Goal: Book appointment/travel/reservation

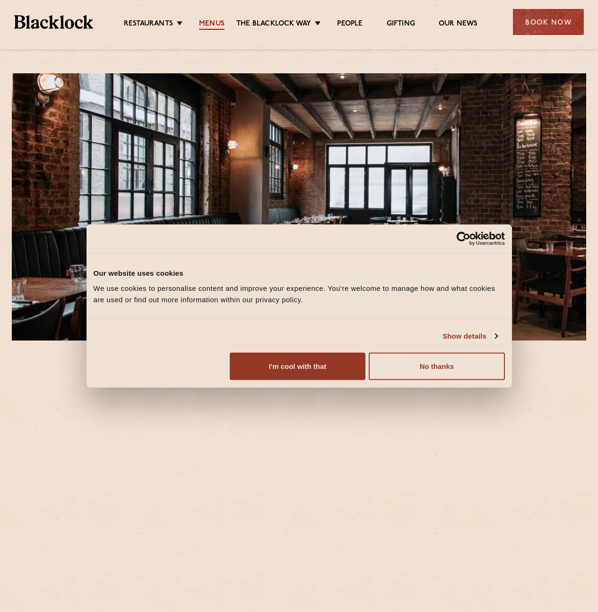
click at [211, 21] on link "Menus" at bounding box center [212, 24] width 26 height 10
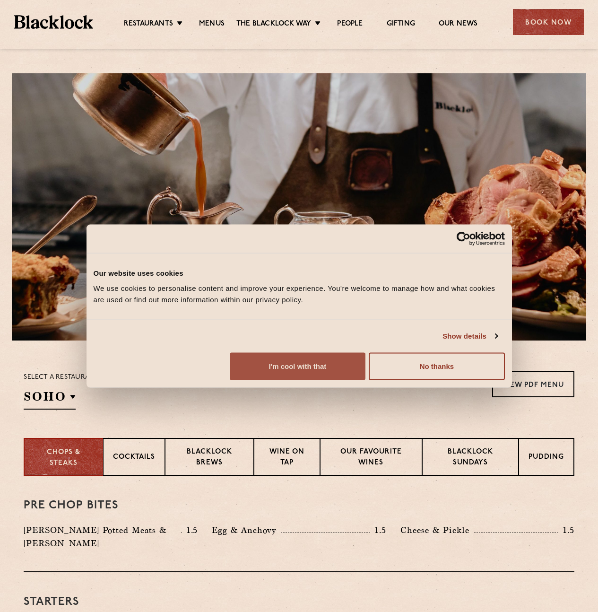
click at [365, 380] on button "I'm cool with that" at bounding box center [298, 365] width 136 height 27
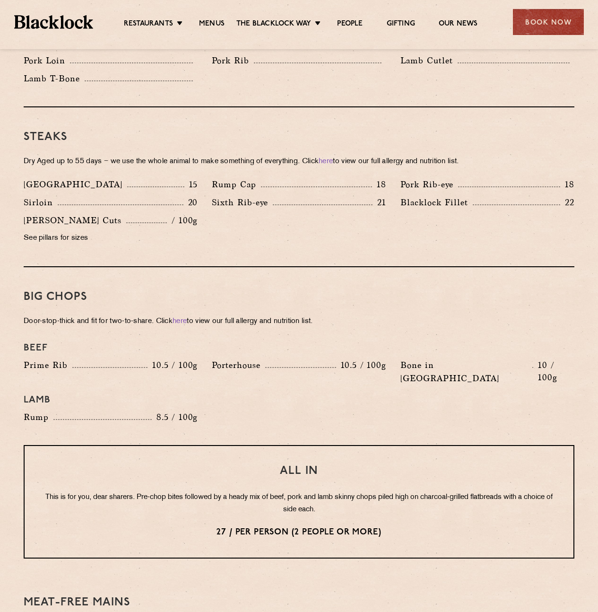
scroll to position [818, 0]
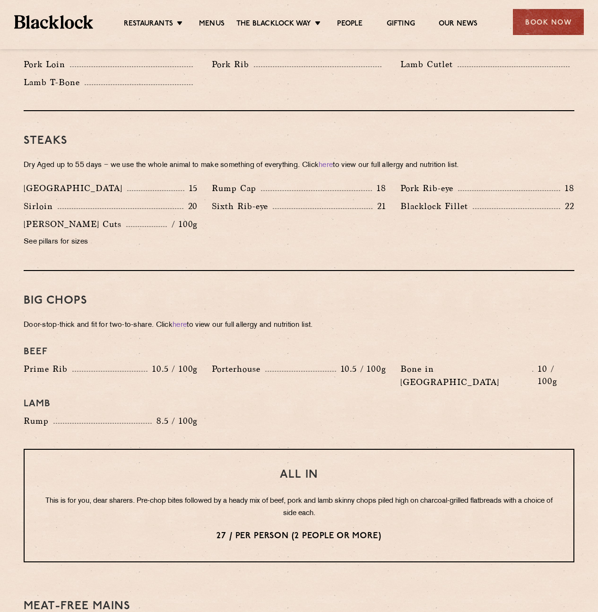
click at [39, 362] on p "Prime Rib" at bounding box center [48, 368] width 49 height 13
click at [38, 362] on p "Prime Rib" at bounding box center [48, 368] width 49 height 13
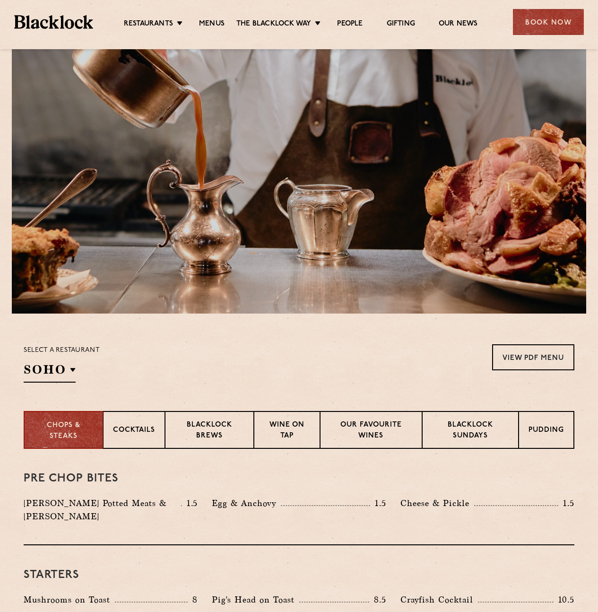
scroll to position [0, 0]
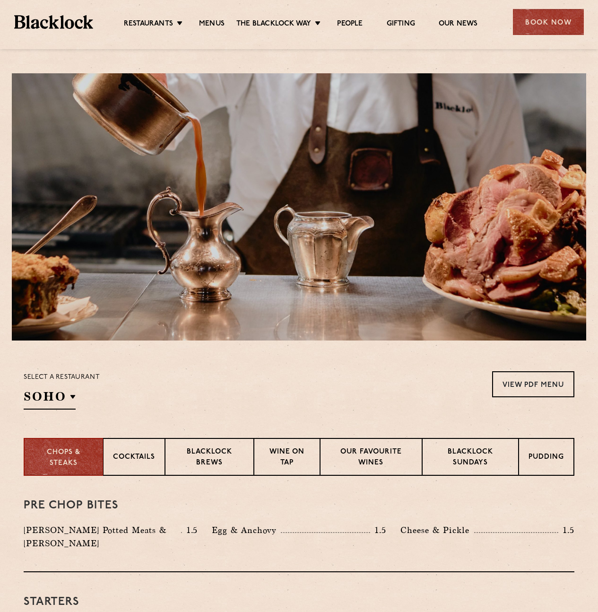
click at [558, 25] on div "Book Now" at bounding box center [548, 22] width 71 height 26
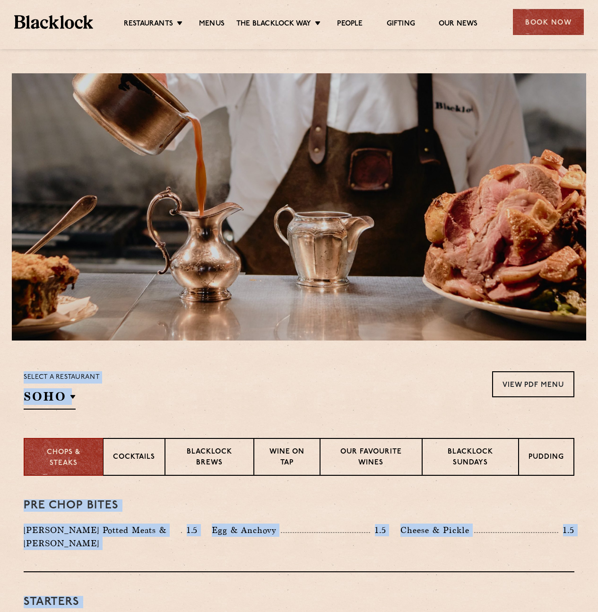
click at [0, 0] on div at bounding box center [0, 0] width 0 height 0
click at [557, 25] on div "Book Now" at bounding box center [548, 22] width 71 height 26
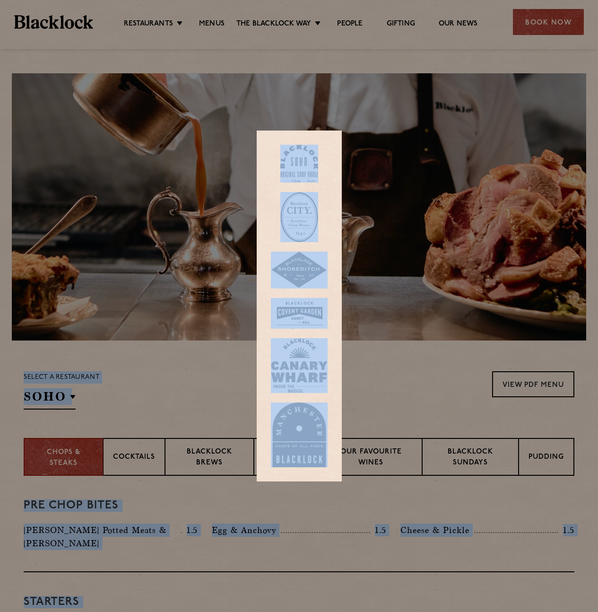
click at [294, 219] on img at bounding box center [299, 217] width 38 height 50
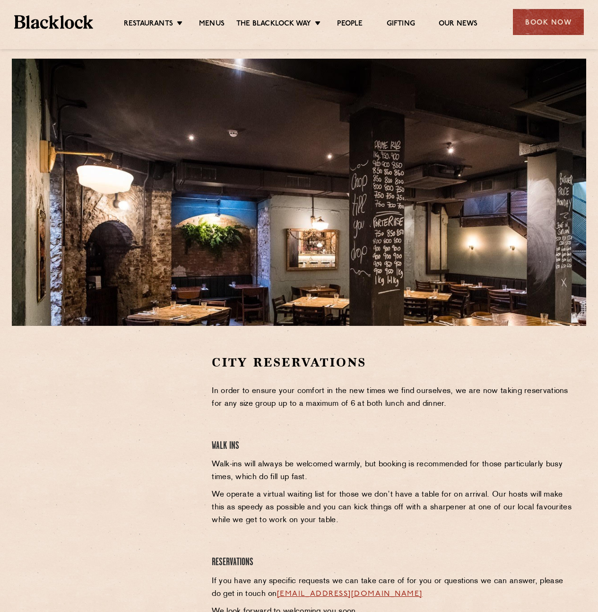
scroll to position [15, 0]
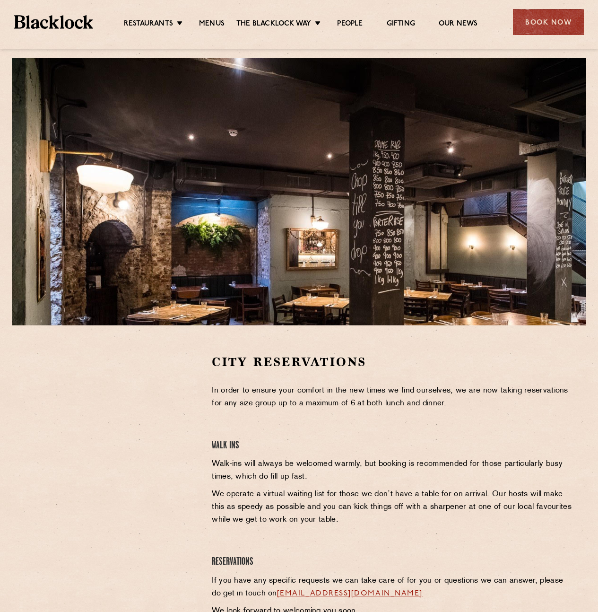
click at [64, 504] on div at bounding box center [111, 497] width 188 height 286
